Goal: Use online tool/utility: Utilize a website feature to perform a specific function

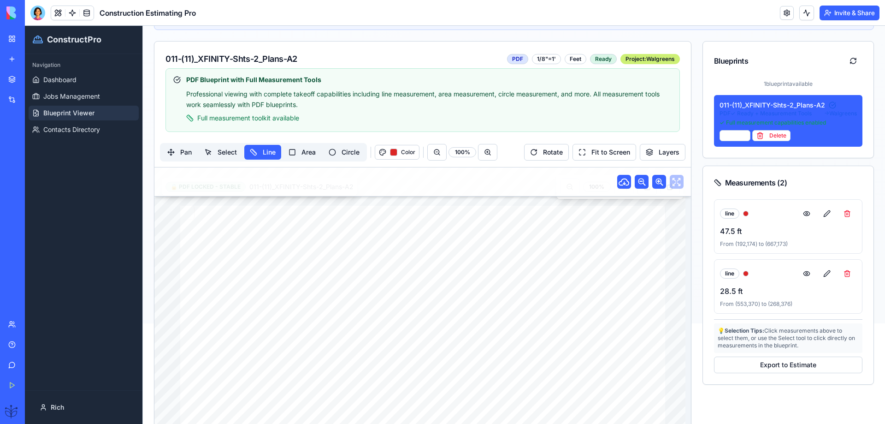
scroll to position [100, 0]
click at [37, 12] on div at bounding box center [37, 13] width 15 height 15
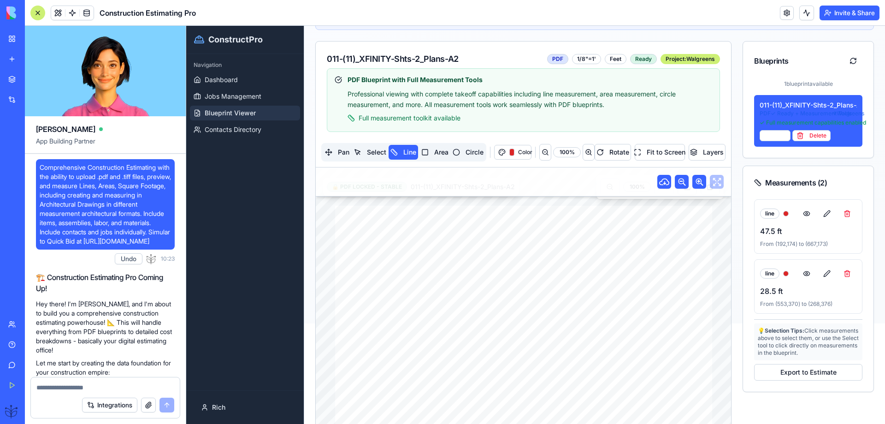
scroll to position [29089, 0]
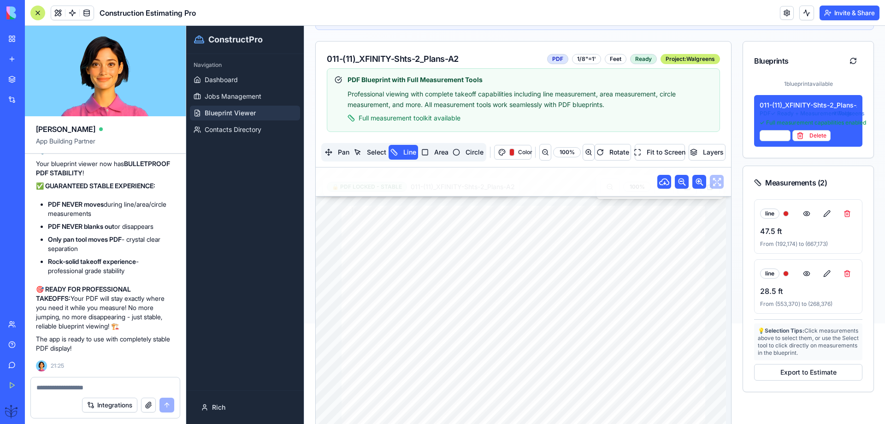
click at [41, 389] on textarea at bounding box center [105, 387] width 138 height 9
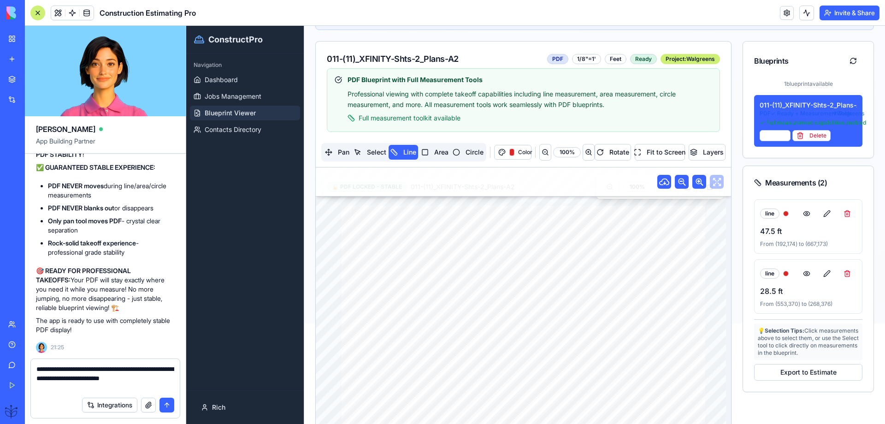
type textarea "**********"
click at [150, 404] on button "button" at bounding box center [148, 404] width 15 height 15
click at [165, 407] on button "submit" at bounding box center [166, 404] width 15 height 15
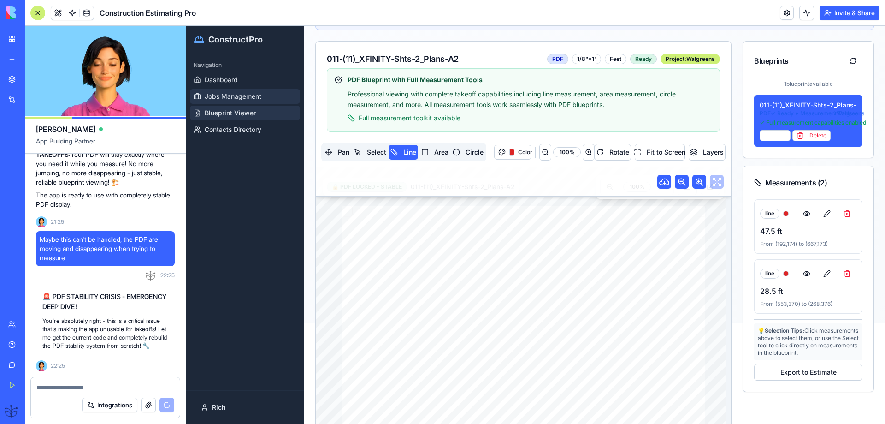
scroll to position [29242, 0]
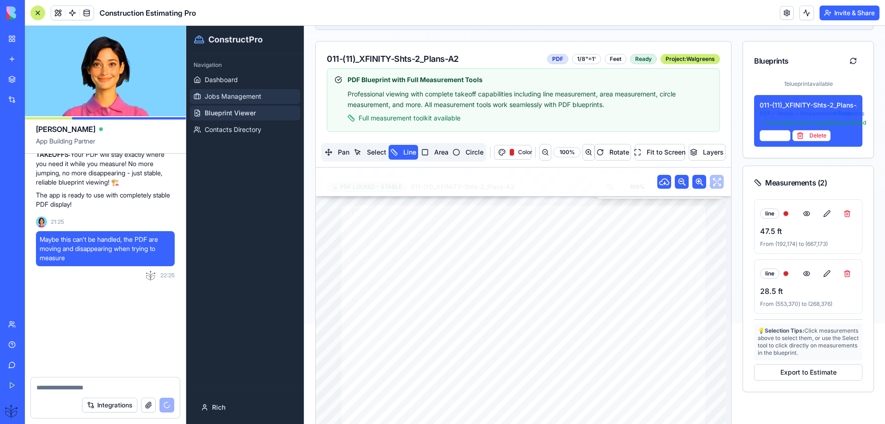
click at [212, 97] on span "Jobs Management" at bounding box center [233, 96] width 57 height 9
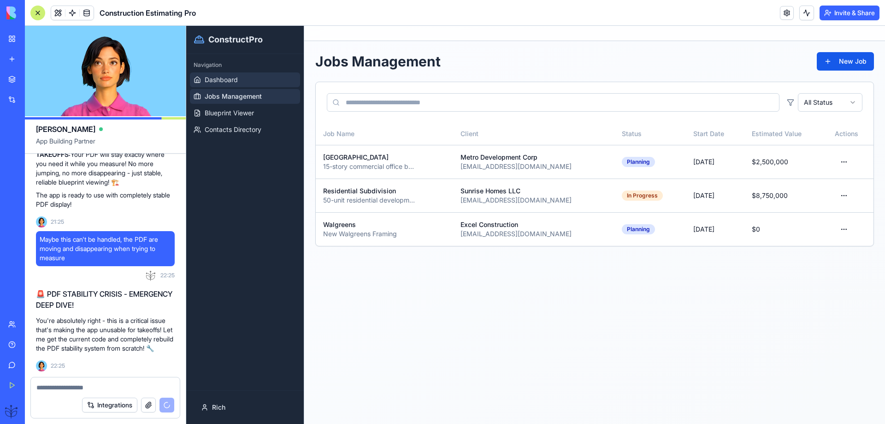
click at [215, 81] on span "Dashboard" at bounding box center [221, 79] width 33 height 9
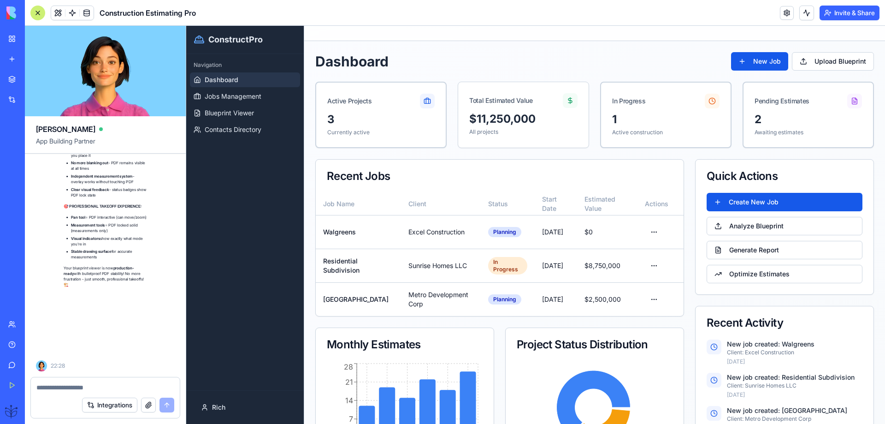
scroll to position [29655, 0]
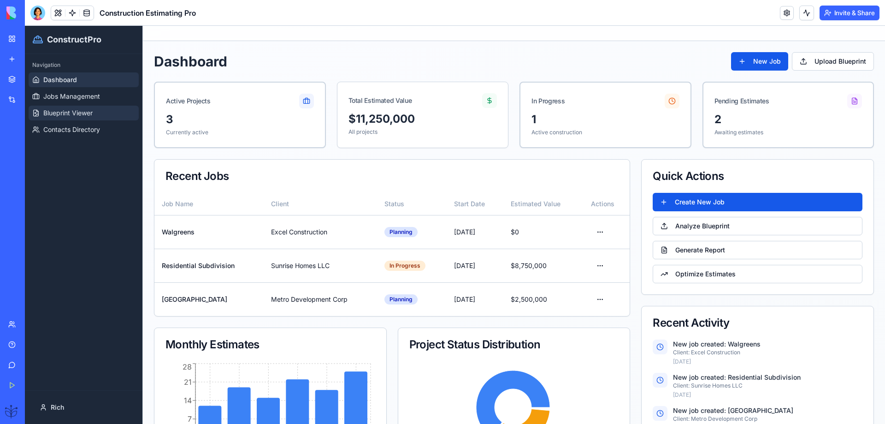
click at [75, 113] on span "Blueprint Viewer" at bounding box center [67, 112] width 49 height 9
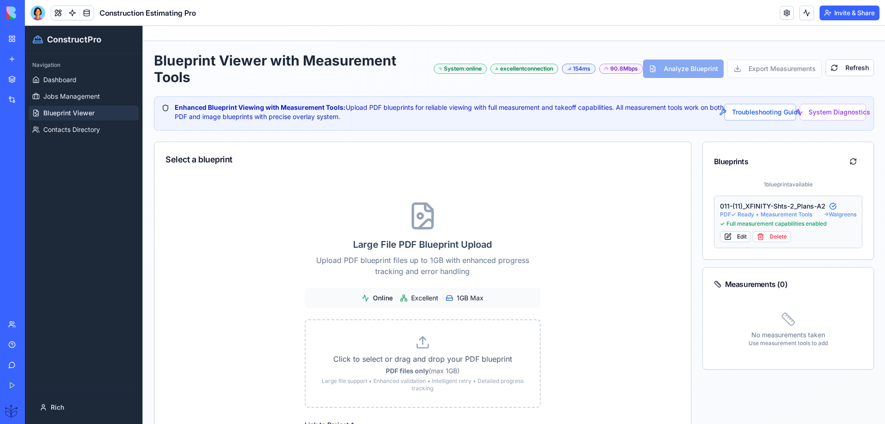
click at [736, 205] on div "011-(11)_XFINITY-Shts-2_Plans-A2" at bounding box center [788, 205] width 137 height 9
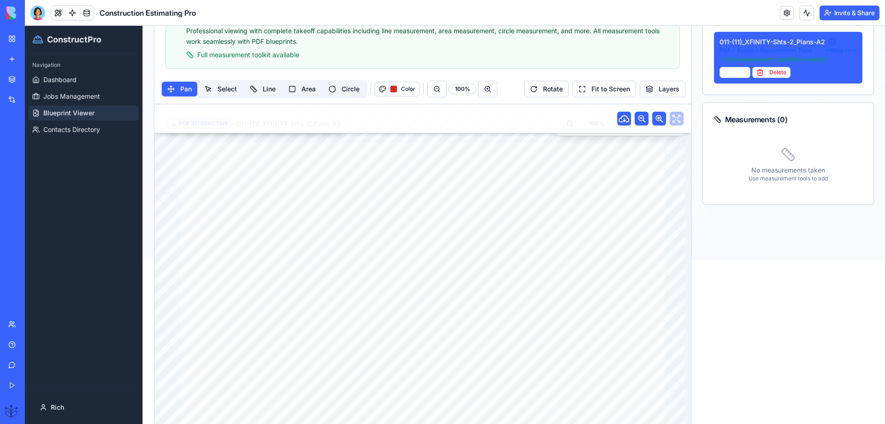
scroll to position [184, 0]
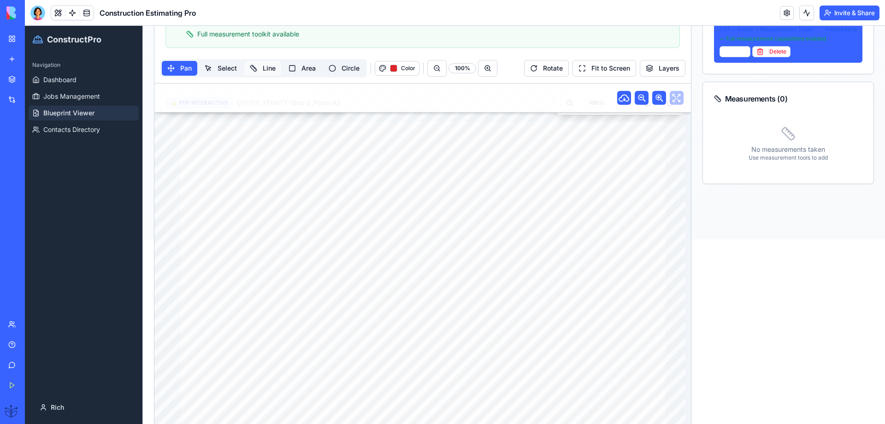
click at [265, 68] on button "Line" at bounding box center [262, 68] width 37 height 15
click at [486, 69] on button at bounding box center [487, 68] width 19 height 17
click at [486, 71] on button at bounding box center [487, 68] width 19 height 17
click at [489, 71] on button at bounding box center [487, 68] width 19 height 17
click at [490, 71] on button at bounding box center [487, 68] width 19 height 17
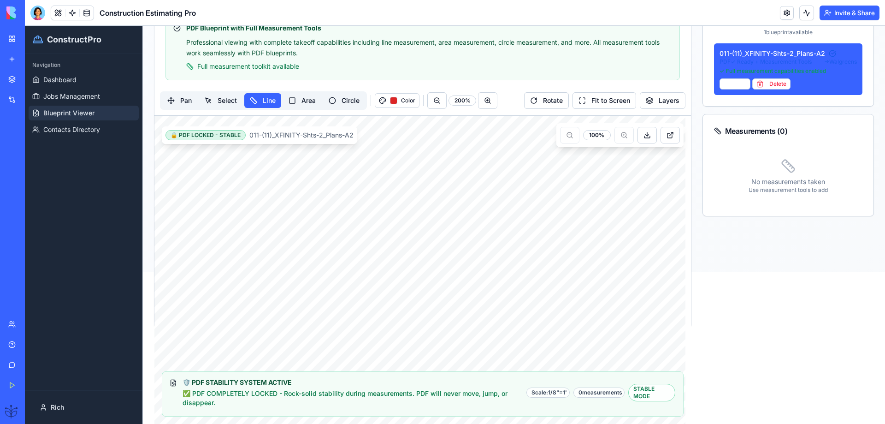
scroll to position [152, 0]
click at [315, 280] on div "🔒 PDF LOCKED - STABLE 011-(11)_XFINITY-Shts-2_Plans-A2 100 % 🛡️ PDF STABILITY S…" at bounding box center [422, 270] width 536 height 308
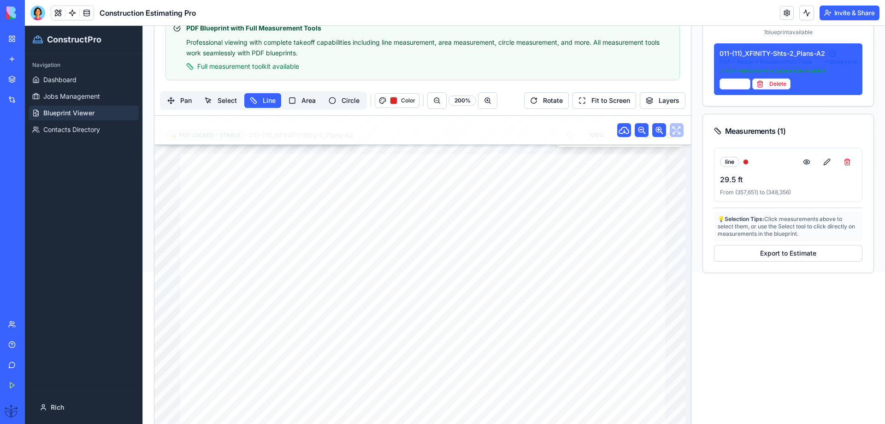
scroll to position [307, 0]
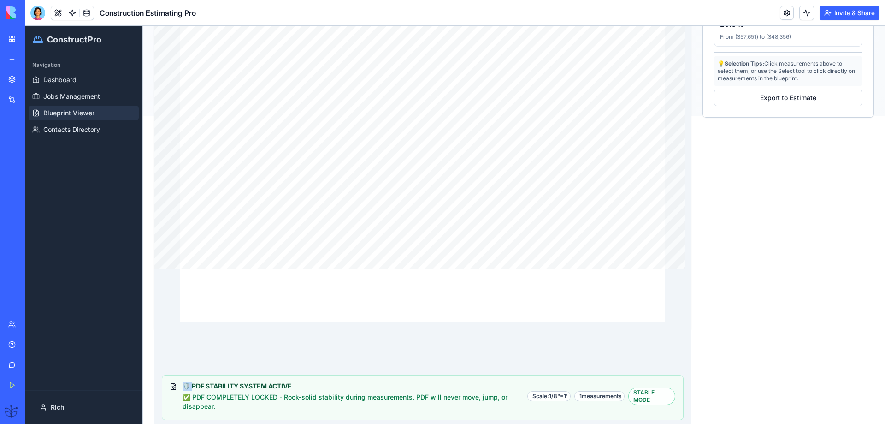
click at [315, 280] on div "🔒 PDF LOCKED - STABLE 011-(11)_XFINITY-Shts-2_Plans-A2 100 % 🛡️ PDF STABILITY S…" at bounding box center [422, 193] width 536 height 466
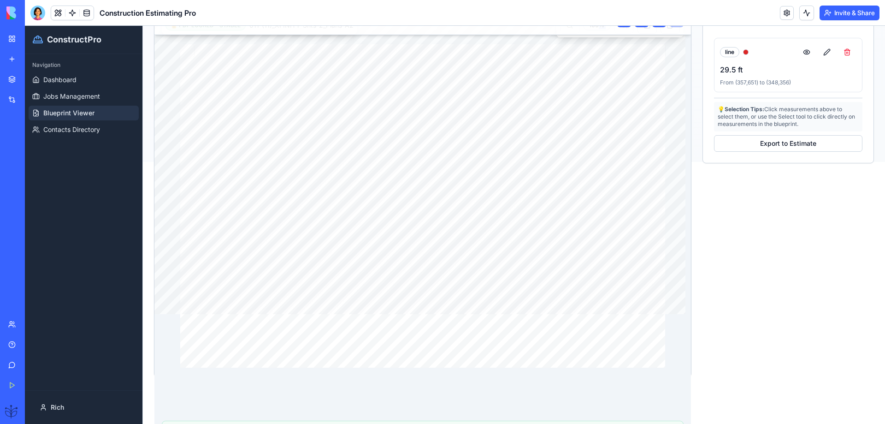
scroll to position [127, 0]
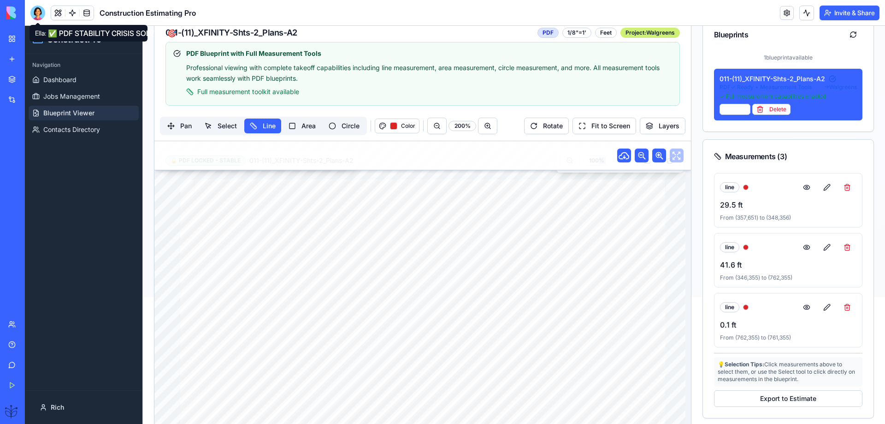
click at [40, 12] on div at bounding box center [37, 13] width 15 height 15
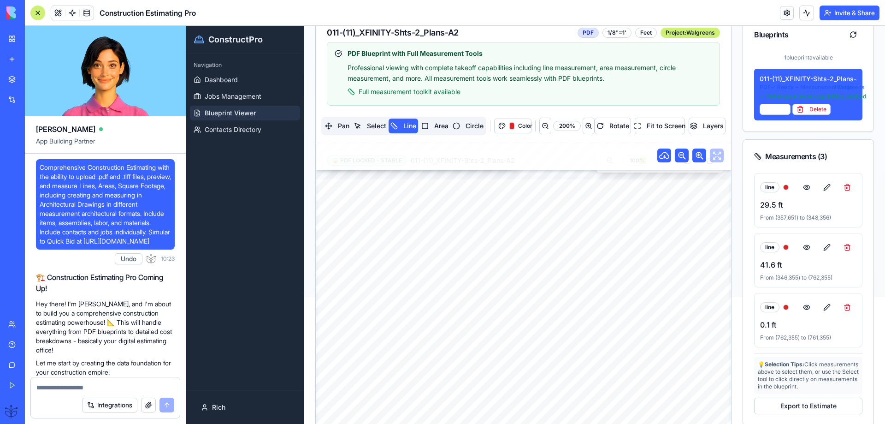
scroll to position [29655, 0]
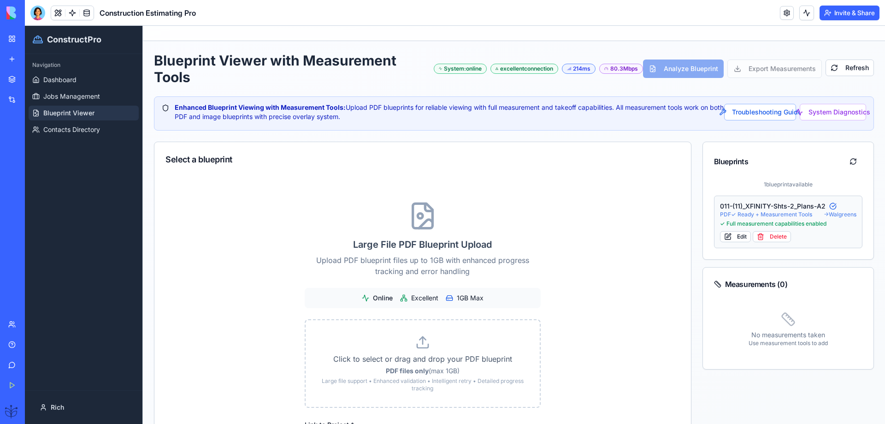
click at [757, 212] on span "PDF ✓ Ready + Measurement Tools" at bounding box center [766, 214] width 92 height 7
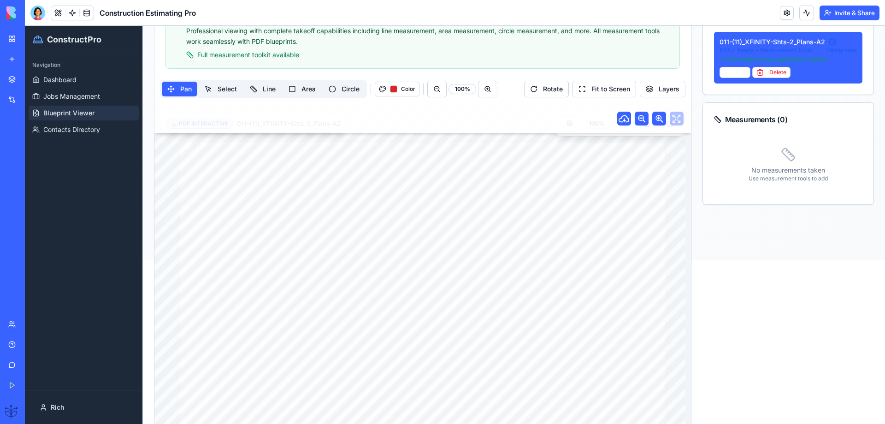
scroll to position [184, 0]
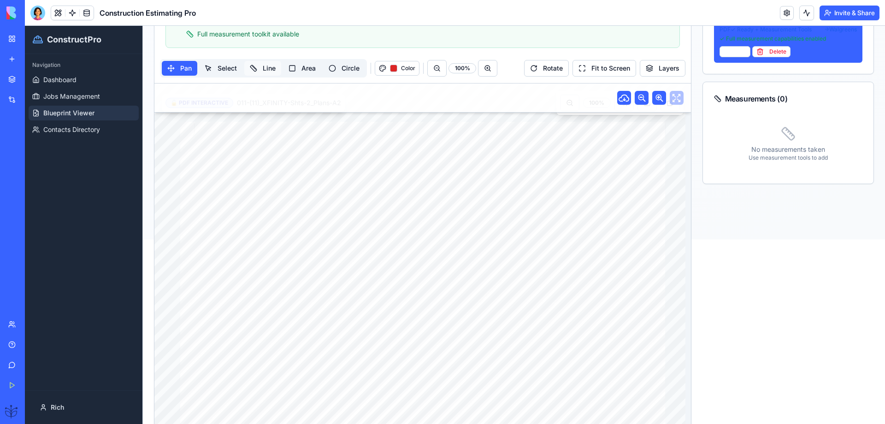
click at [269, 72] on button "Line" at bounding box center [262, 68] width 37 height 15
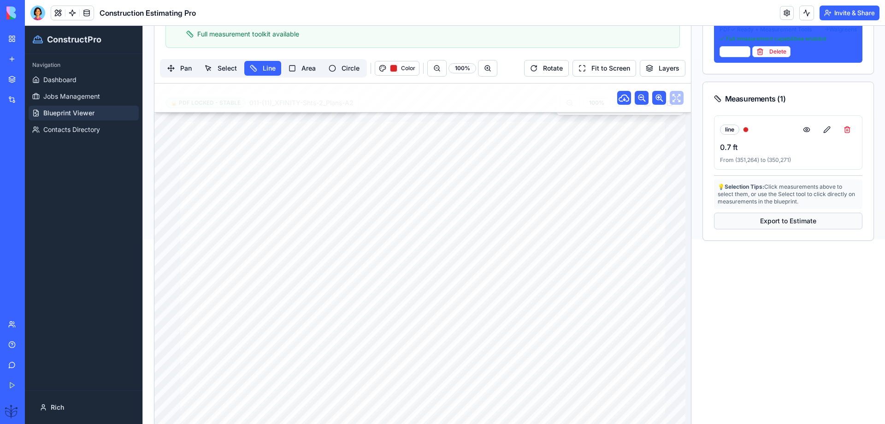
drag, startPoint x: 287, startPoint y: 109, endPoint x: 764, endPoint y: 216, distance: 488.5
click at [764, 216] on button "Export to Estimate" at bounding box center [788, 220] width 149 height 17
click at [763, 217] on button "Export to Estimate" at bounding box center [788, 220] width 149 height 17
click at [761, 220] on button "Export to Estimate" at bounding box center [788, 220] width 149 height 17
click at [760, 221] on button "Export to Estimate" at bounding box center [788, 220] width 149 height 17
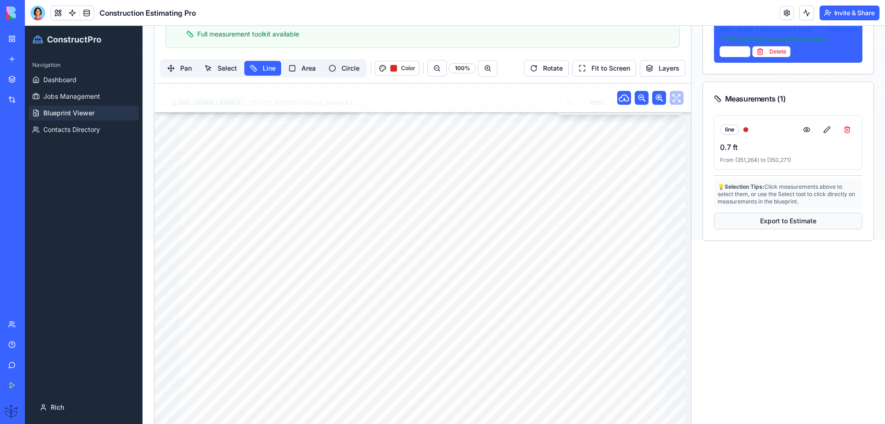
click at [760, 222] on button "Export to Estimate" at bounding box center [788, 220] width 149 height 17
click at [759, 223] on button "Export to Estimate" at bounding box center [788, 220] width 149 height 17
click at [757, 226] on button "Export to Estimate" at bounding box center [788, 220] width 149 height 17
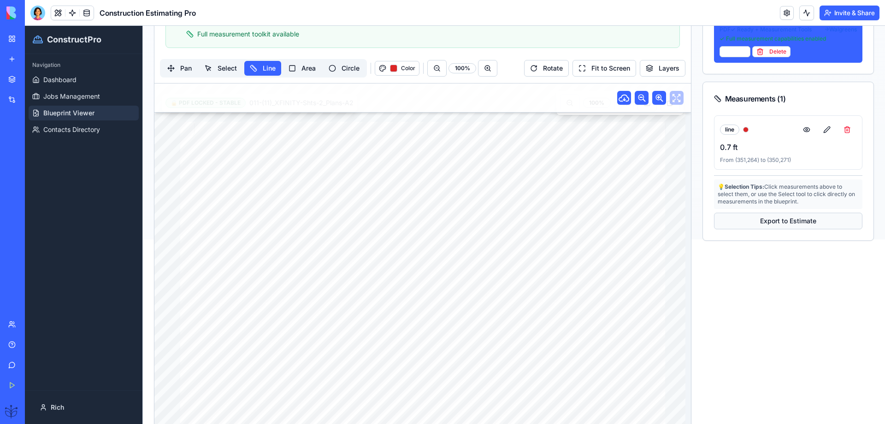
click at [757, 225] on button "Export to Estimate" at bounding box center [788, 220] width 149 height 17
click at [177, 71] on button "Pan" at bounding box center [179, 68] width 35 height 15
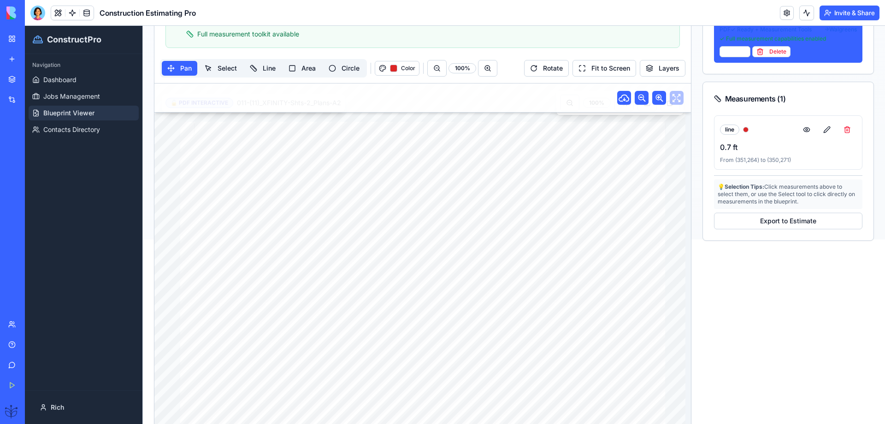
drag, startPoint x: 386, startPoint y: 272, endPoint x: 432, endPoint y: 210, distance: 76.8
click at [438, 200] on div "DRAWING TITLE: ARCH. PROJECT # DRAWN: CHECKED: DISTRIBUTION: DATE: CONTRACTOR(S…" at bounding box center [422, 284] width 485 height 324
drag, startPoint x: 429, startPoint y: 230, endPoint x: 398, endPoint y: 272, distance: 51.7
click at [404, 274] on div "DRAWING TITLE: ARCH. PROJECT # DRAWN: CHECKED: DISTRIBUTION: DATE: CONTRACTOR(S…" at bounding box center [422, 284] width 485 height 324
drag, startPoint x: 370, startPoint y: 274, endPoint x: 363, endPoint y: 177, distance: 97.9
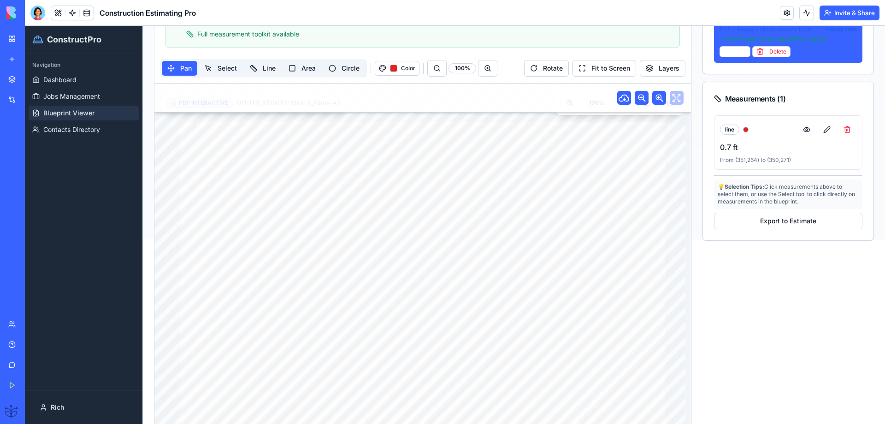
click at [372, 177] on div "DRAWING TITLE: ARCH. PROJECT # DRAWN: CHECKED: DISTRIBUTION: DATE: CONTRACTOR(S…" at bounding box center [422, 284] width 485 height 324
click at [524, 284] on div "DRAWING TITLE: ARCH. PROJECT # DRAWN: CHECKED: DISTRIBUTION: DATE: CONTRACTOR(S…" at bounding box center [422, 284] width 485 height 324
click at [521, 285] on div "DRAWING TITLE: ARCH. PROJECT # DRAWN: CHECKED: DISTRIBUTION: DATE: CONTRACTOR(S…" at bounding box center [422, 284] width 485 height 324
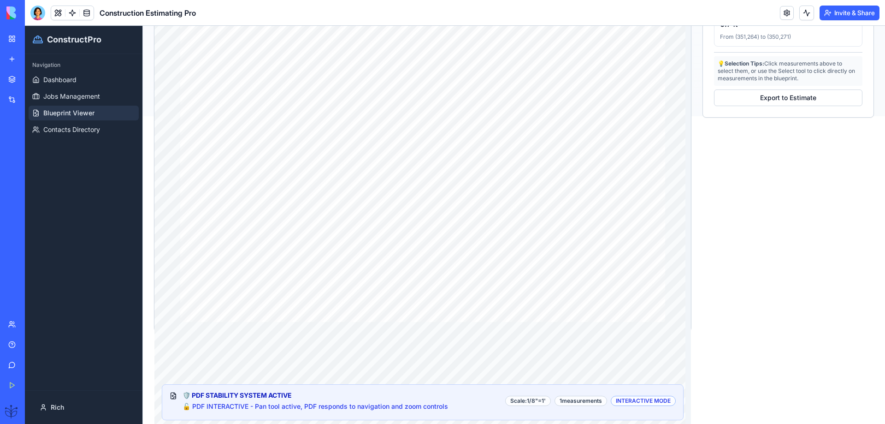
scroll to position [123, 0]
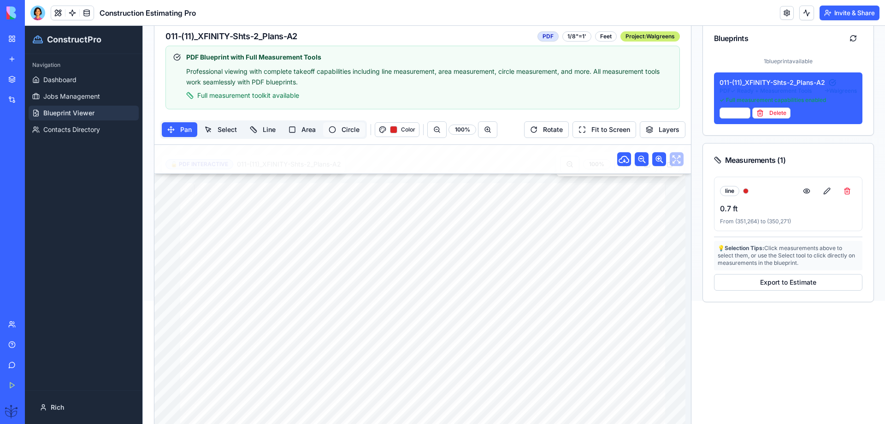
click at [351, 131] on button "Circle" at bounding box center [344, 129] width 42 height 15
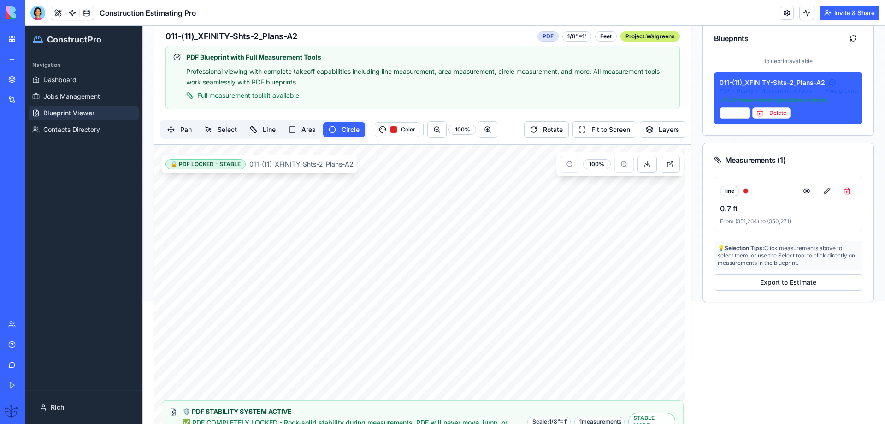
click at [694, 249] on div "011-(11)_XFINITY-Shts-2_Plans-A2 PDF 1/8"=1' Feet Project: Walgreens PDF Bluepr…" at bounding box center [514, 187] width 720 height 339
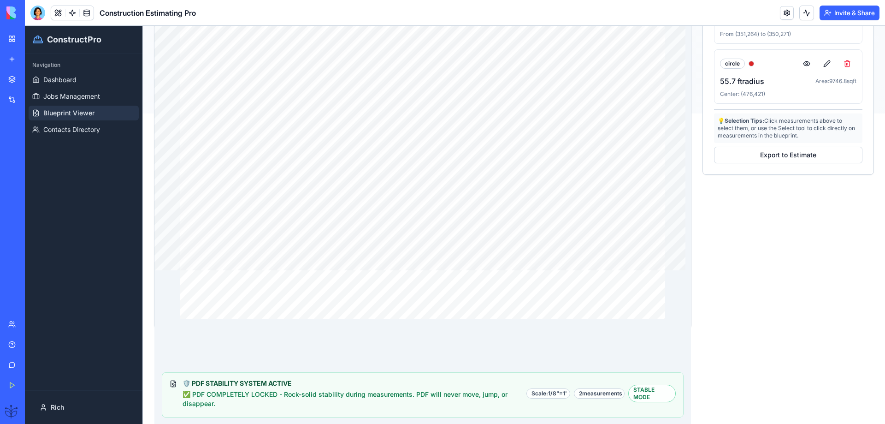
scroll to position [311, 0]
drag, startPoint x: 34, startPoint y: 14, endPoint x: 41, endPoint y: 28, distance: 15.0
click at [36, 14] on div at bounding box center [37, 13] width 15 height 15
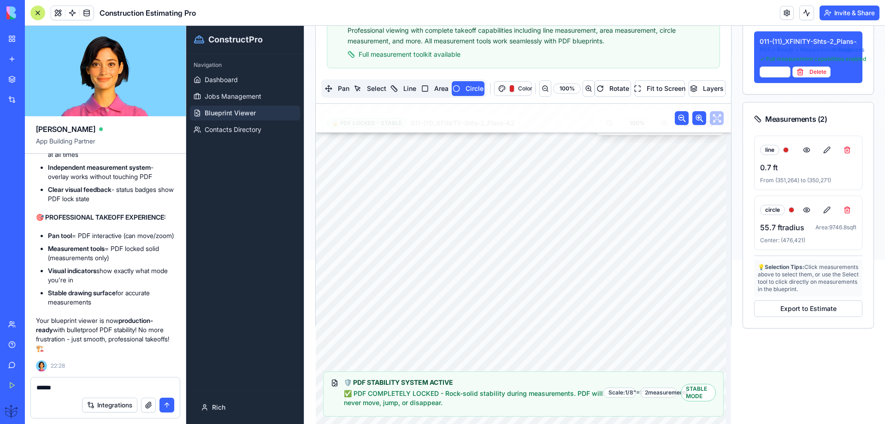
scroll to position [230, 0]
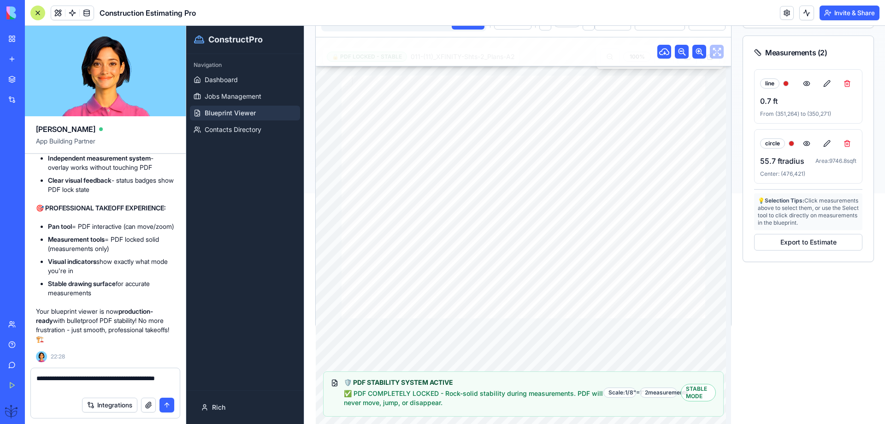
click at [91, 381] on textarea "**********" at bounding box center [105, 382] width 138 height 18
type textarea "**********"
click at [169, 406] on button "submit" at bounding box center [166, 404] width 15 height 15
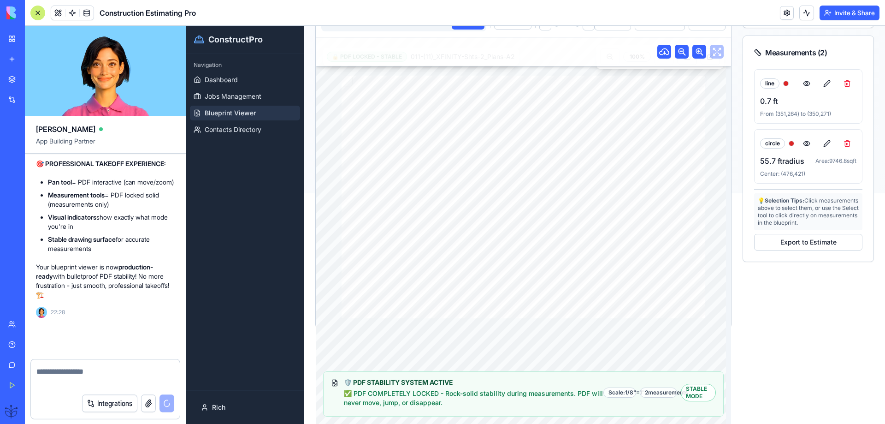
scroll to position [29699, 0]
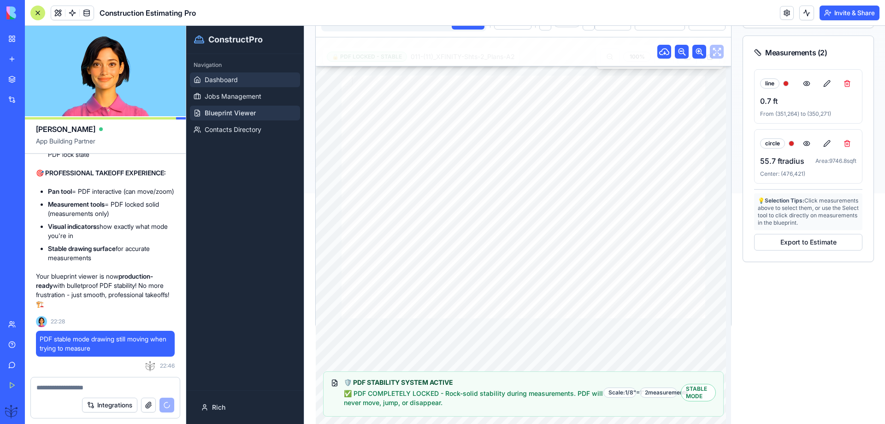
click at [212, 81] on span "Dashboard" at bounding box center [221, 79] width 33 height 9
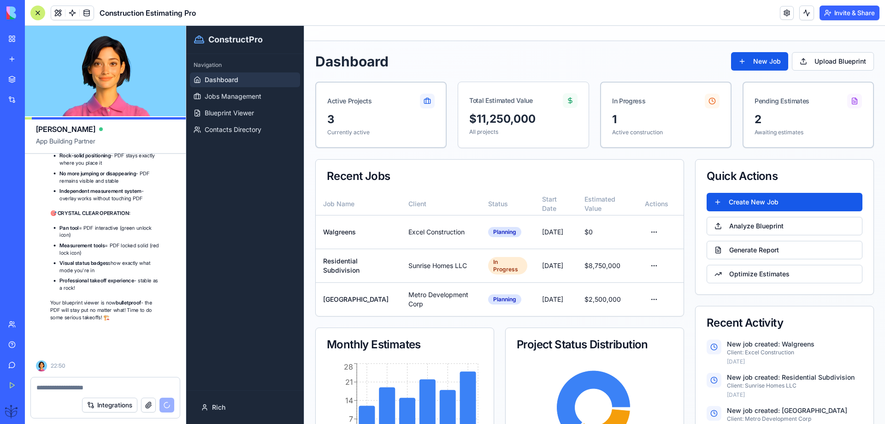
scroll to position [30189, 0]
